Goal: Task Accomplishment & Management: Manage account settings

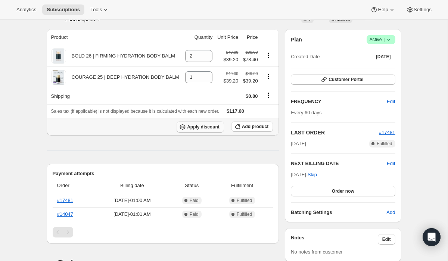
scroll to position [61, 0]
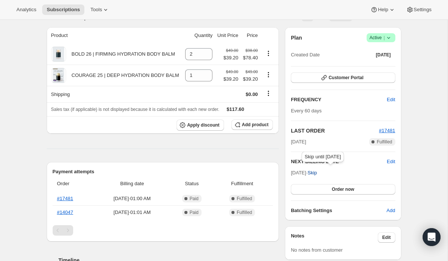
click at [317, 172] on span "Skip" at bounding box center [311, 172] width 9 height 7
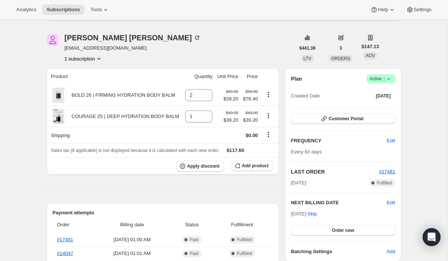
scroll to position [54, 0]
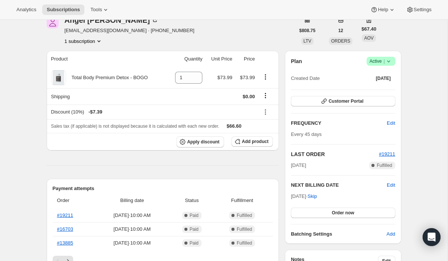
scroll to position [41, 0]
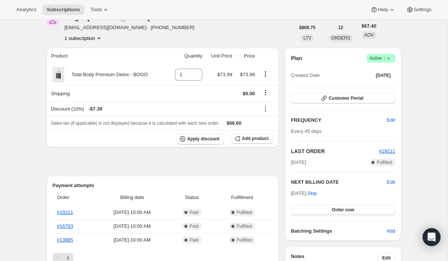
click at [391, 57] on icon at bounding box center [388, 57] width 7 height 7
click at [382, 85] on span "Cancel subscription" at bounding box center [378, 86] width 42 height 6
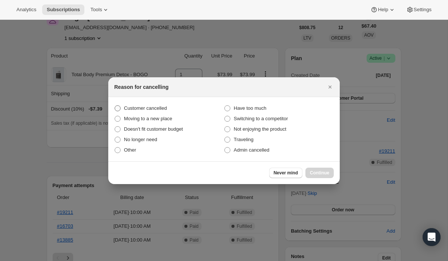
click at [158, 108] on span "Customer cancelled" at bounding box center [145, 108] width 43 height 6
click at [115, 106] on input "Customer cancelled" at bounding box center [115, 105] width 0 height 0
radio input "true"
click at [316, 171] on span "Continue" at bounding box center [319, 173] width 19 height 6
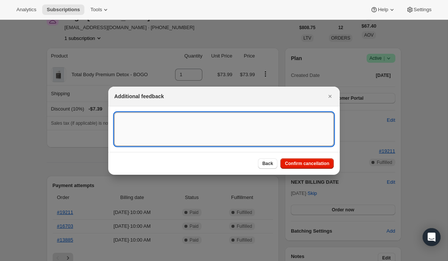
click at [274, 132] on textarea ":r2l:" at bounding box center [223, 129] width 219 height 34
type textarea "Customer Cancelled"
click at [331, 96] on icon "Close" at bounding box center [329, 96] width 7 height 7
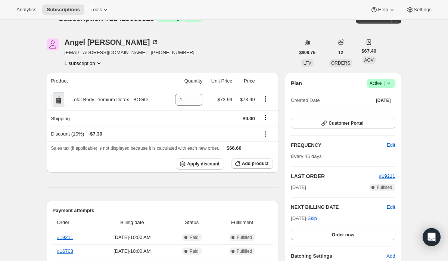
scroll to position [14, 0]
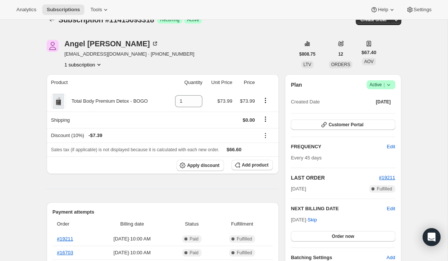
click at [389, 82] on icon at bounding box center [388, 84] width 7 height 7
click at [375, 110] on span "Cancel subscription" at bounding box center [378, 112] width 42 height 6
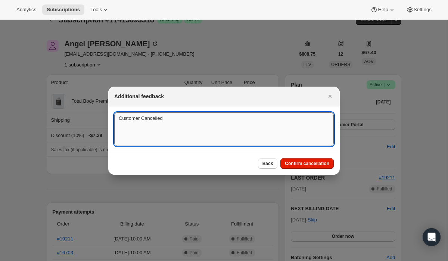
click at [185, 116] on textarea "Customer Cancelled" at bounding box center [223, 129] width 219 height 34
paste textarea "15076"
type textarea "Customer Cancelled, Ticket # 15076"
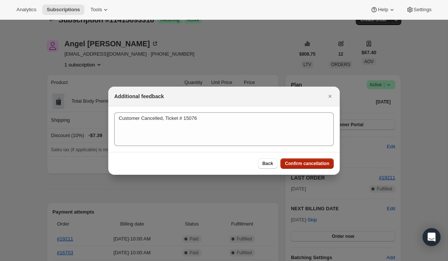
click at [303, 163] on span "Confirm cancellation" at bounding box center [307, 163] width 44 height 6
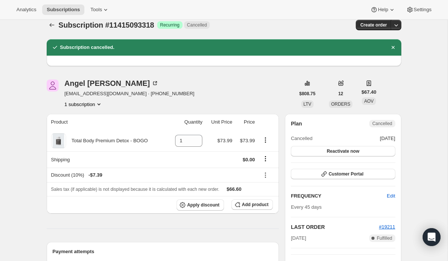
scroll to position [10, 0]
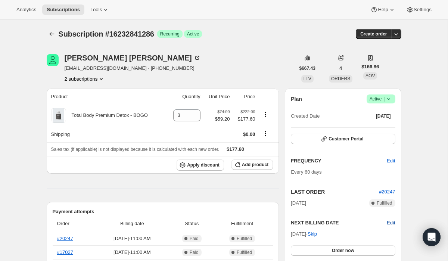
click at [391, 222] on span "Edit" at bounding box center [390, 222] width 8 height 7
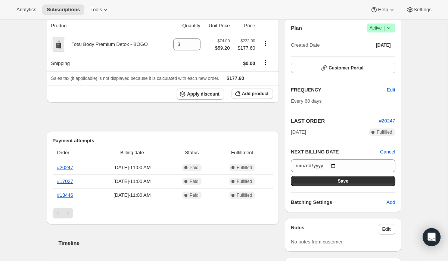
scroll to position [76, 0]
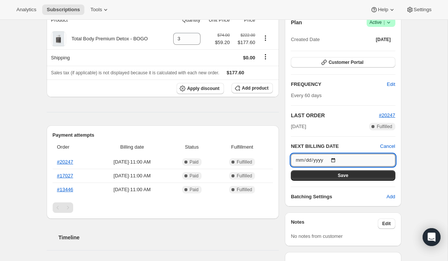
click at [335, 159] on input "2025-10-12" at bounding box center [343, 160] width 104 height 13
type input "2026-02-12"
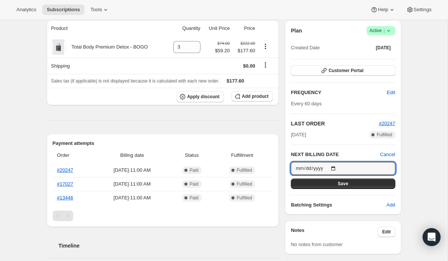
scroll to position [68, 0]
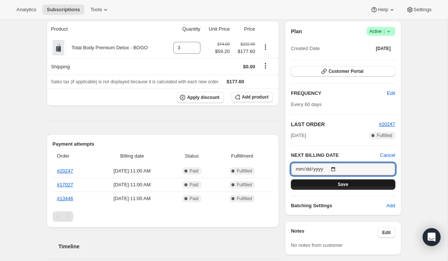
click at [339, 184] on span "Save" at bounding box center [343, 184] width 10 height 6
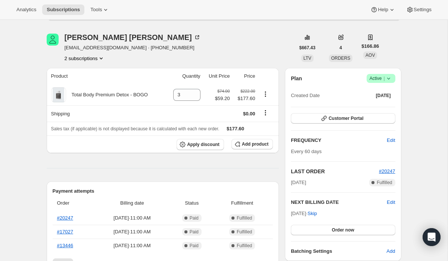
scroll to position [56, 0]
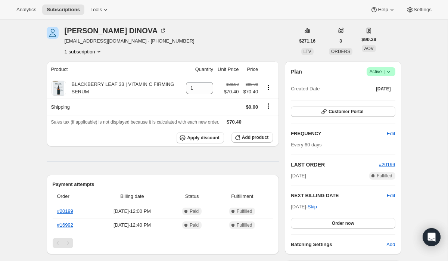
scroll to position [29, 0]
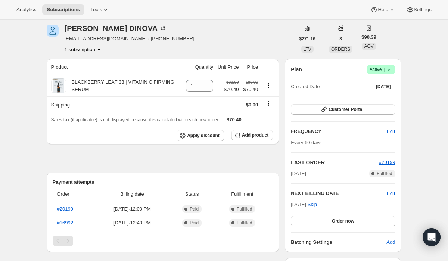
click at [391, 71] on icon at bounding box center [388, 69] width 7 height 7
click at [379, 95] on span "Cancel subscription" at bounding box center [378, 97] width 42 height 6
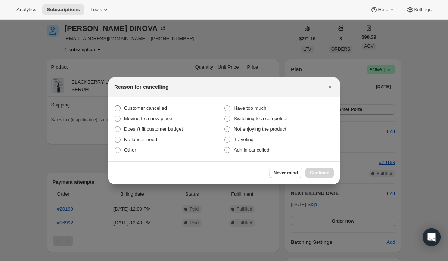
click at [167, 108] on span "Customer cancelled" at bounding box center [145, 108] width 43 height 6
click at [115, 106] on input "Customer cancelled" at bounding box center [115, 105] width 0 height 0
radio input "true"
click at [319, 172] on span "Continue" at bounding box center [319, 173] width 19 height 6
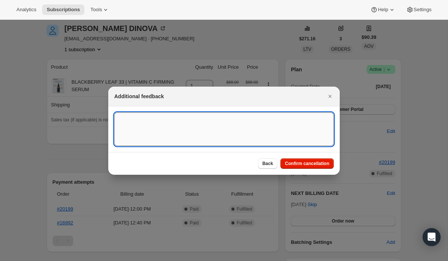
click at [261, 130] on textarea ":r2k:" at bounding box center [223, 129] width 219 height 34
paste textarea "15078"
type textarea "Customer Cancelled, Ticket # 15078"
click at [311, 167] on button "Confirm cancellation" at bounding box center [306, 163] width 53 height 10
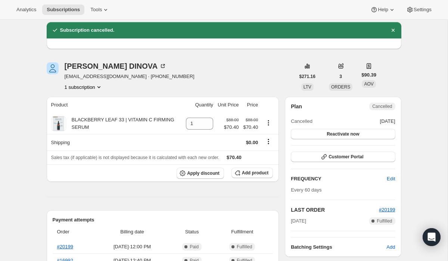
scroll to position [27, 0]
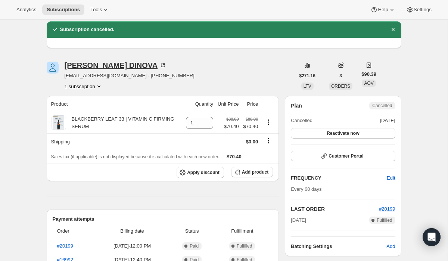
click at [101, 66] on div "Susan DINOVA" at bounding box center [116, 65] width 102 height 7
